Goal: Contribute content: Add original content to the website for others to see

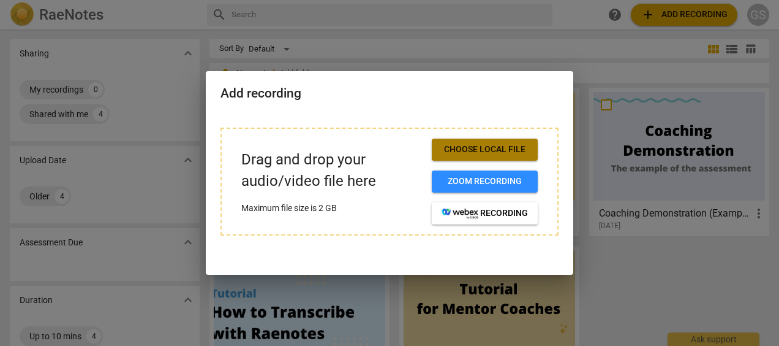
click at [451, 148] on span "Choose local file" at bounding box center [485, 149] width 86 height 12
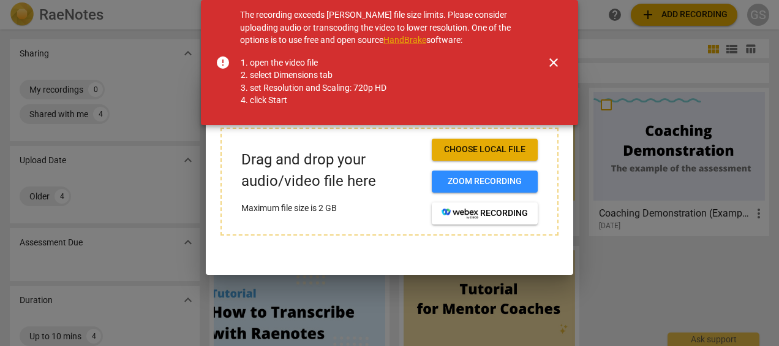
click at [399, 40] on link "HandBrake" at bounding box center [404, 40] width 43 height 10
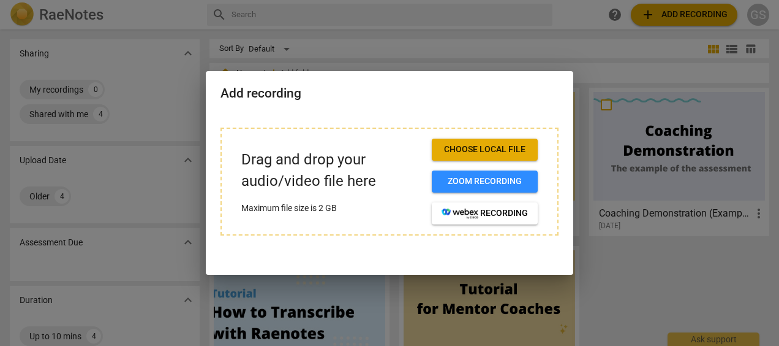
click at [578, 62] on div at bounding box center [389, 173] width 779 height 346
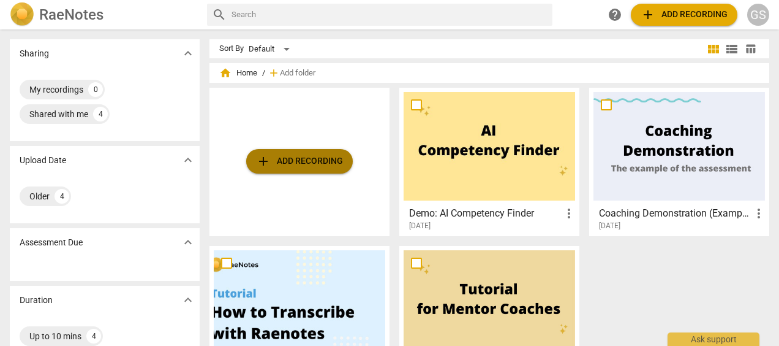
click at [309, 160] on span "add Add recording" at bounding box center [299, 161] width 87 height 15
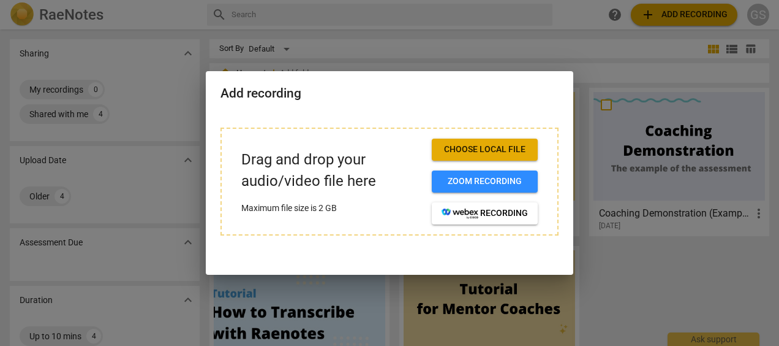
click at [352, 66] on div at bounding box center [389, 173] width 779 height 346
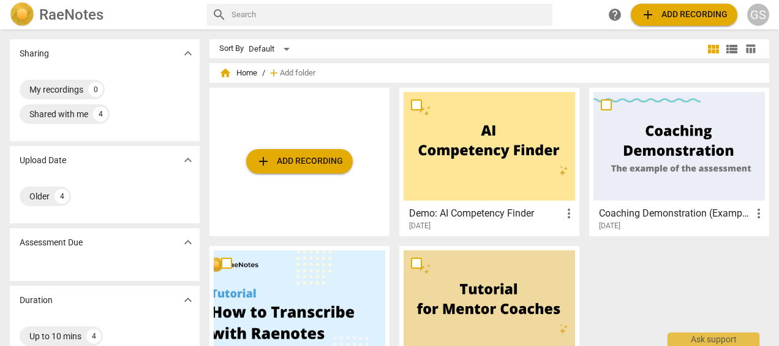
click at [280, 159] on span "add Add recording" at bounding box center [299, 161] width 87 height 15
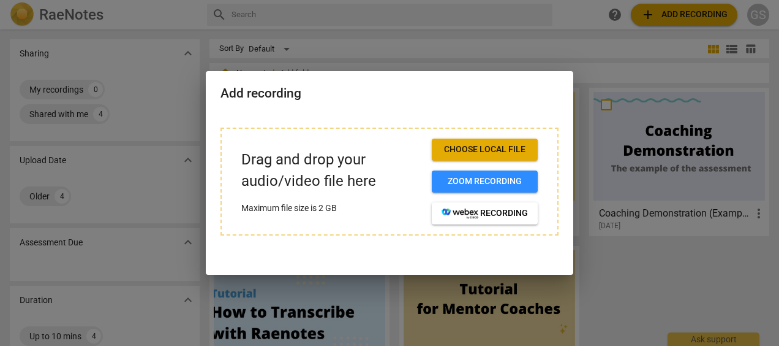
click at [346, 60] on div at bounding box center [389, 173] width 779 height 346
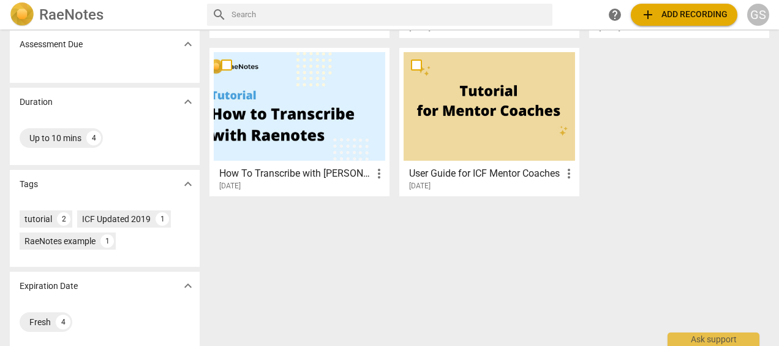
scroll to position [206, 0]
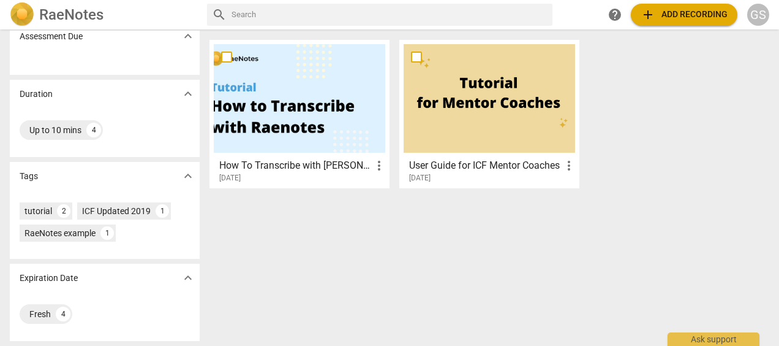
click at [309, 277] on div "Sharing expand_more My recordings 0 Shared with me 4 Upload Date expand_more Ol…" at bounding box center [389, 188] width 779 height 315
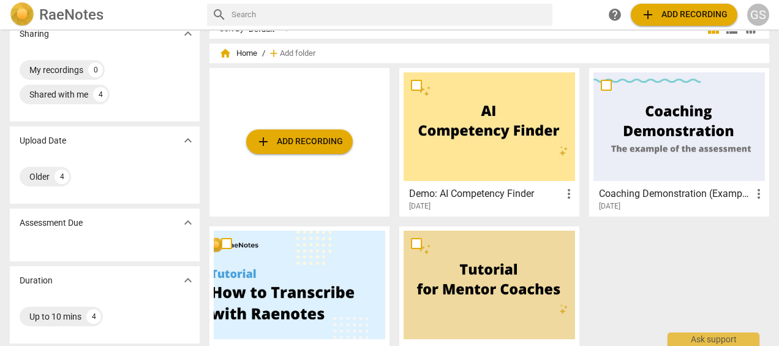
scroll to position [0, 0]
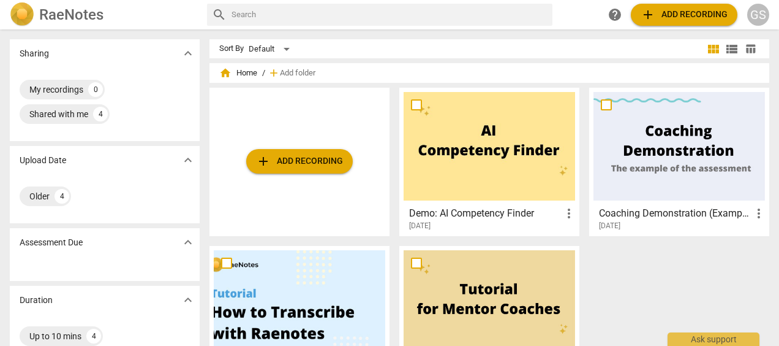
click at [303, 168] on button "add Add recording" at bounding box center [299, 161] width 107 height 25
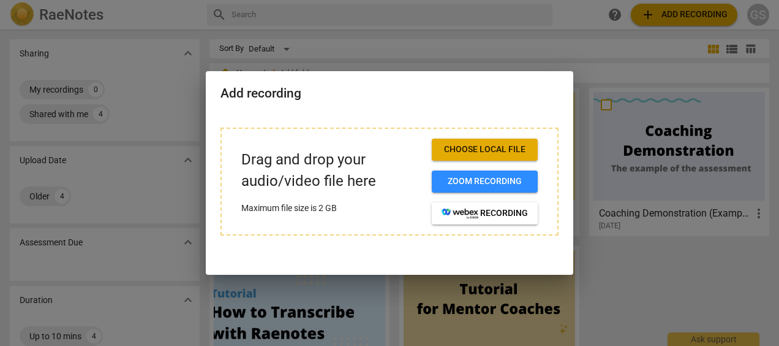
click at [468, 140] on button "Choose local file" at bounding box center [485, 149] width 106 height 22
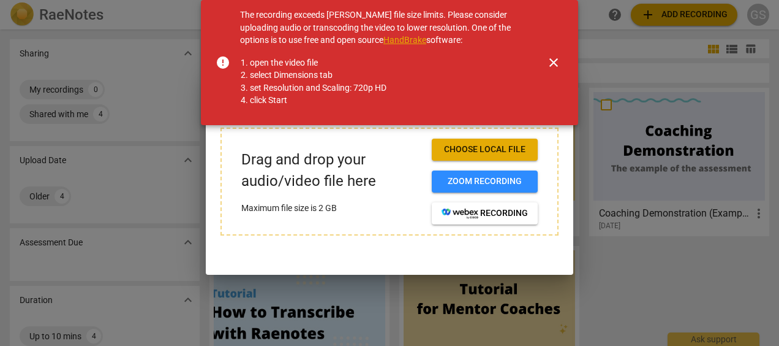
click at [401, 38] on link "HandBrake" at bounding box center [404, 40] width 43 height 10
